Goal: Task Accomplishment & Management: Complete application form

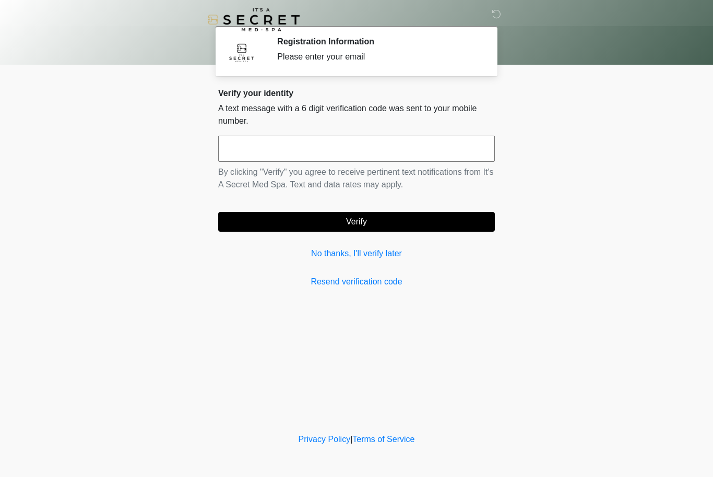
scroll to position [1, 0]
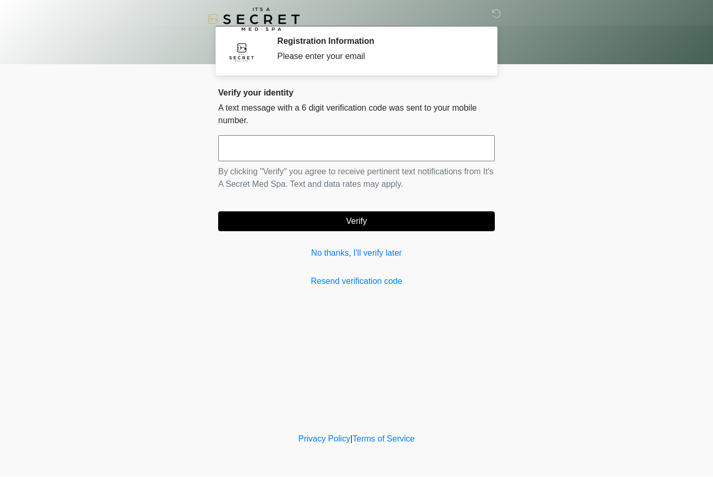
click at [340, 249] on link "No thanks, I'll verify later" at bounding box center [356, 253] width 277 height 13
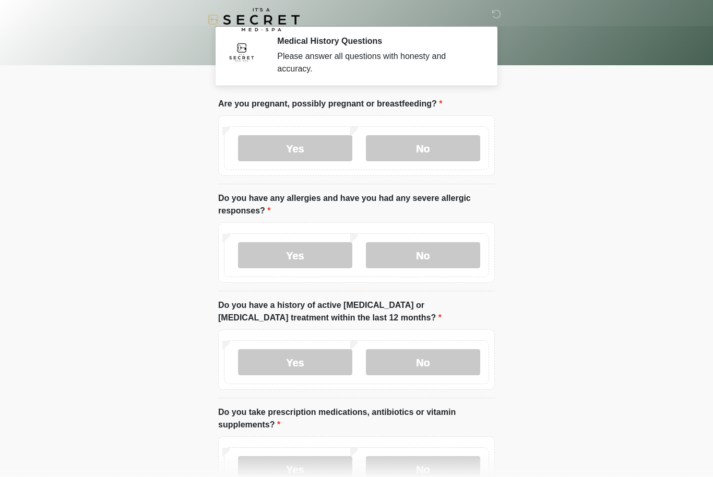
click at [462, 148] on label "No" at bounding box center [423, 148] width 114 height 26
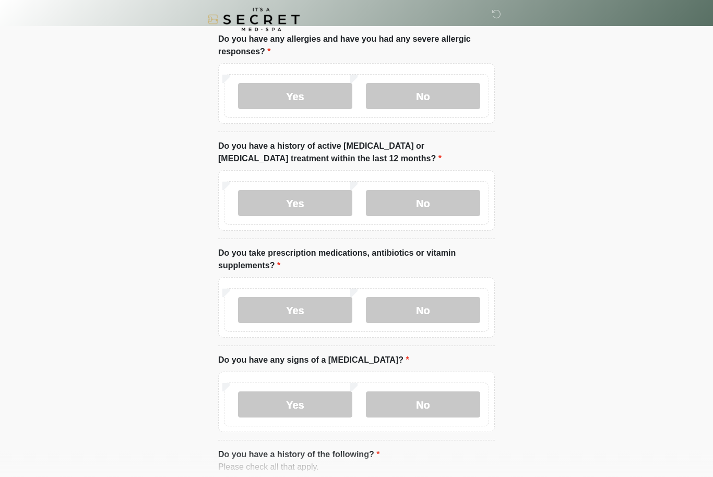
click at [457, 88] on label "No" at bounding box center [423, 97] width 114 height 26
click at [464, 204] on label "No" at bounding box center [423, 203] width 114 height 26
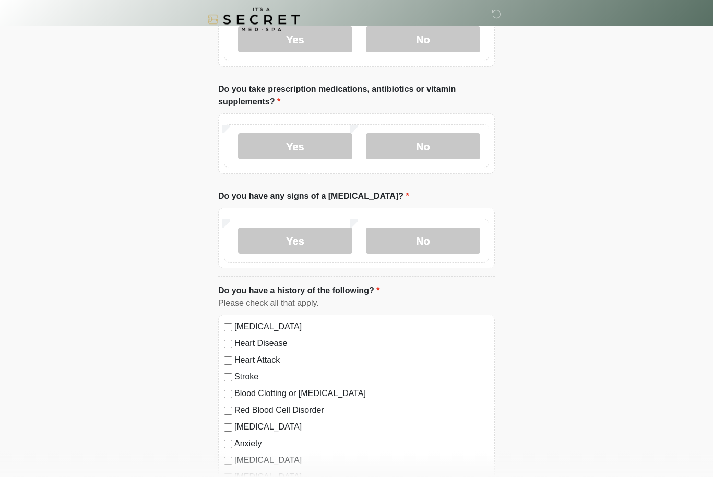
scroll to position [324, 0]
click at [453, 136] on label "No" at bounding box center [423, 146] width 114 height 26
click at [433, 241] on label "No" at bounding box center [423, 241] width 114 height 26
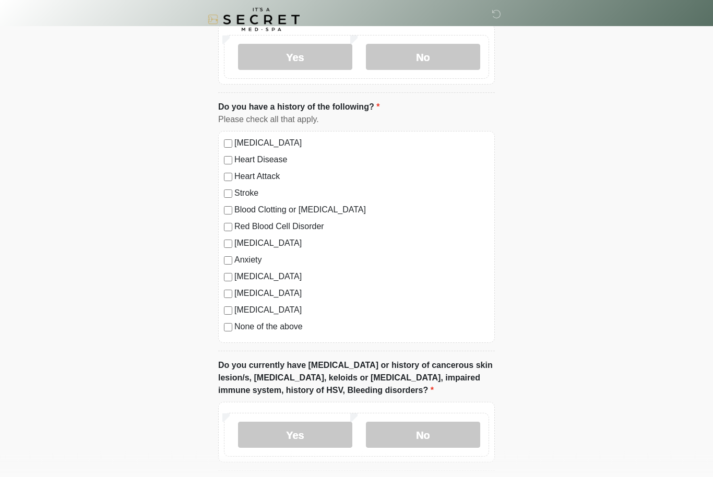
scroll to position [507, 0]
click at [293, 330] on label "None of the above" at bounding box center [361, 327] width 255 height 13
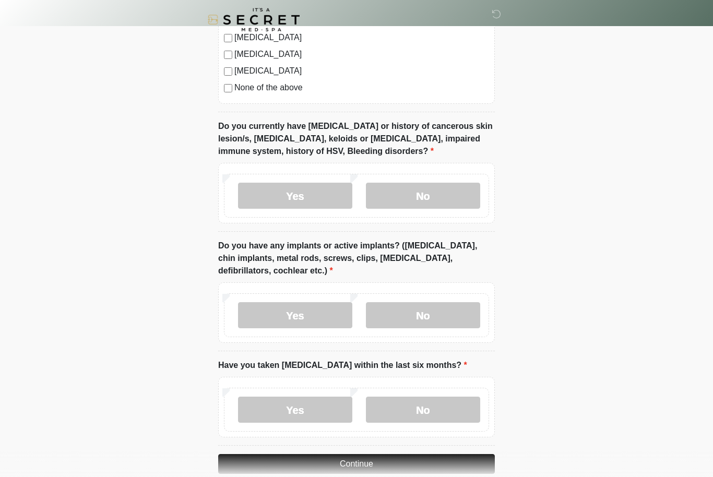
scroll to position [763, 0]
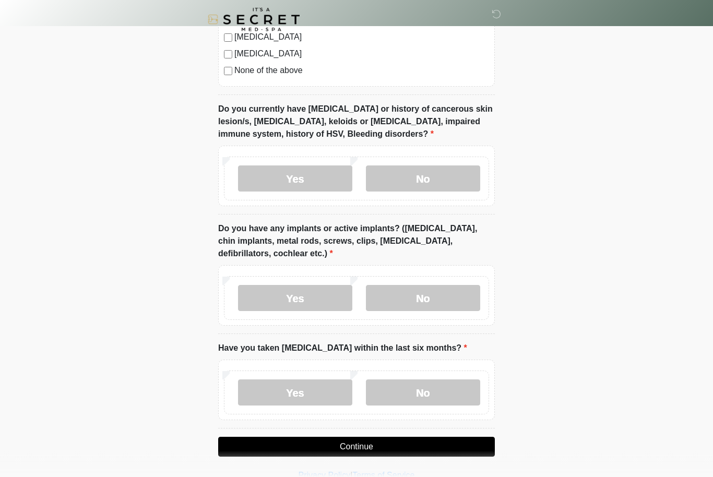
click at [450, 175] on label "No" at bounding box center [423, 179] width 114 height 26
click at [454, 301] on label "No" at bounding box center [423, 299] width 114 height 26
click at [458, 388] on label "No" at bounding box center [423, 393] width 114 height 26
click at [471, 440] on button "Continue" at bounding box center [356, 447] width 277 height 20
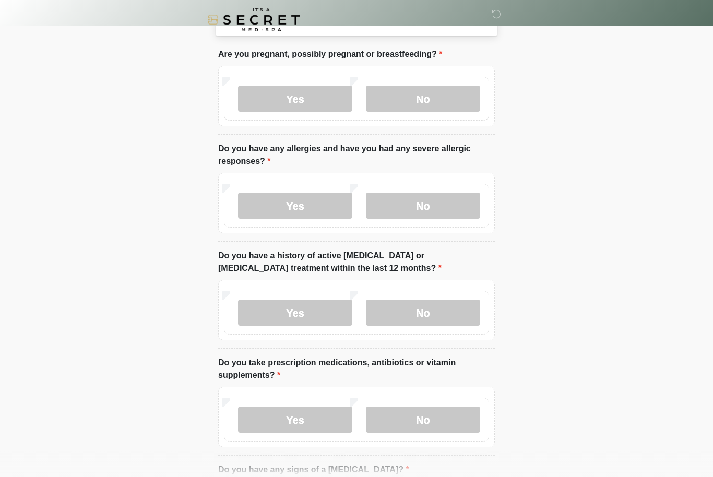
scroll to position [0, 0]
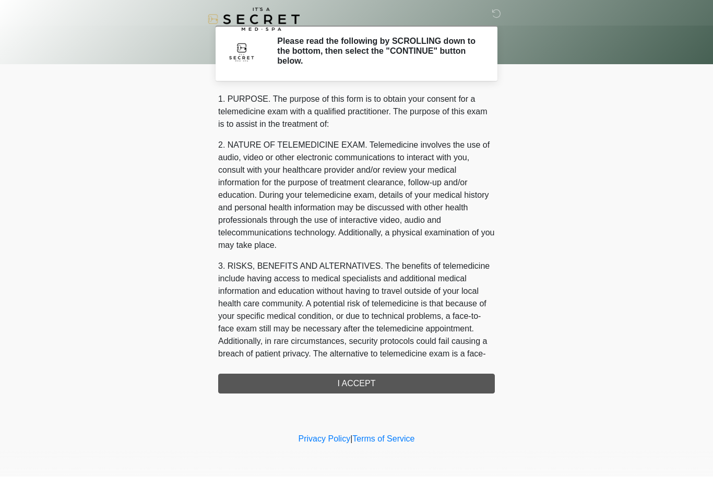
click at [384, 386] on div "1. PURPOSE. The purpose of this form is to obtain your consent for a telemedici…" at bounding box center [356, 243] width 277 height 301
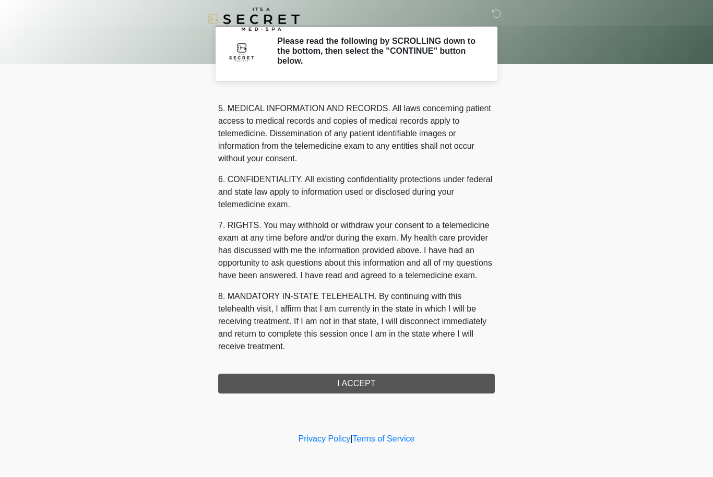
click at [341, 389] on button "I ACCEPT" at bounding box center [356, 384] width 277 height 20
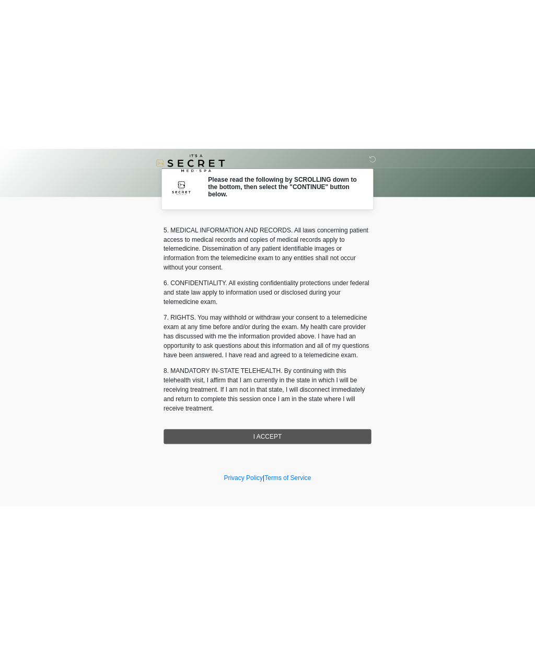
scroll to position [362, 0]
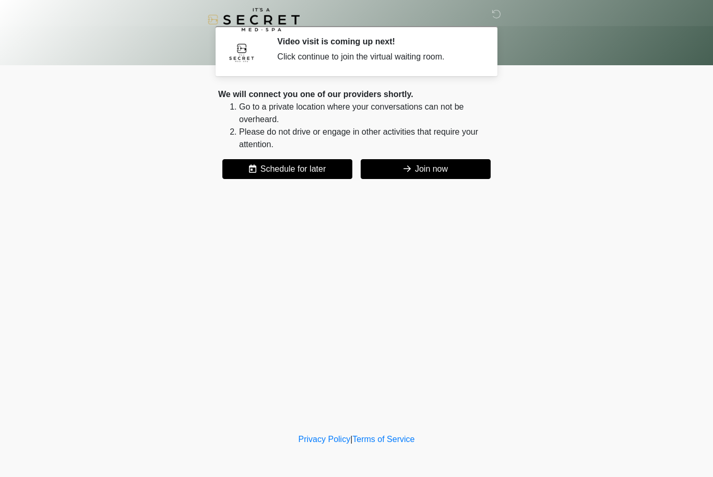
click at [440, 167] on button "Join now" at bounding box center [426, 169] width 130 height 20
